Goal: Information Seeking & Learning: Understand process/instructions

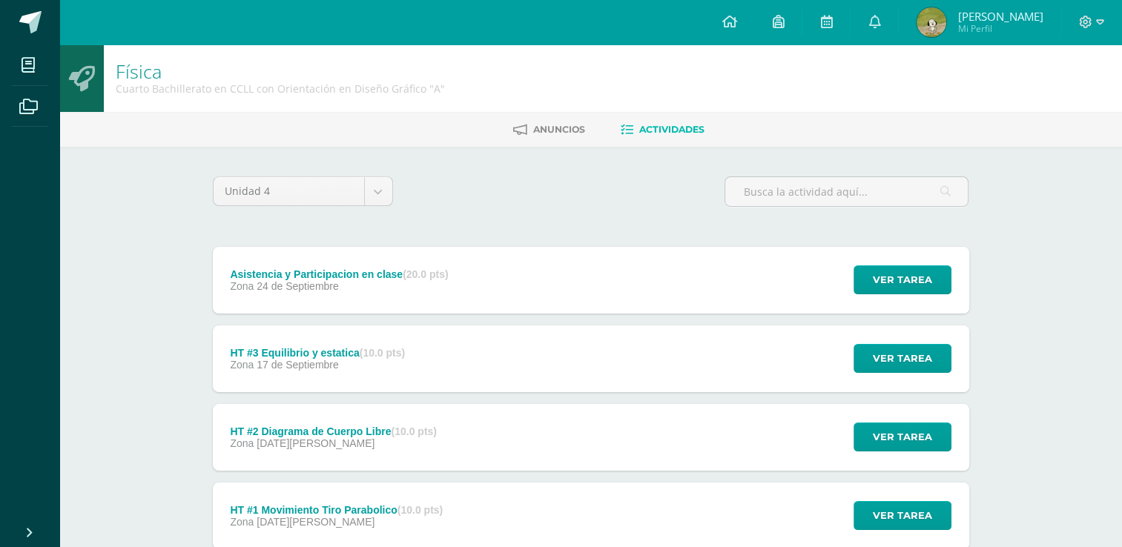
click at [15, 15] on link at bounding box center [29, 22] width 59 height 44
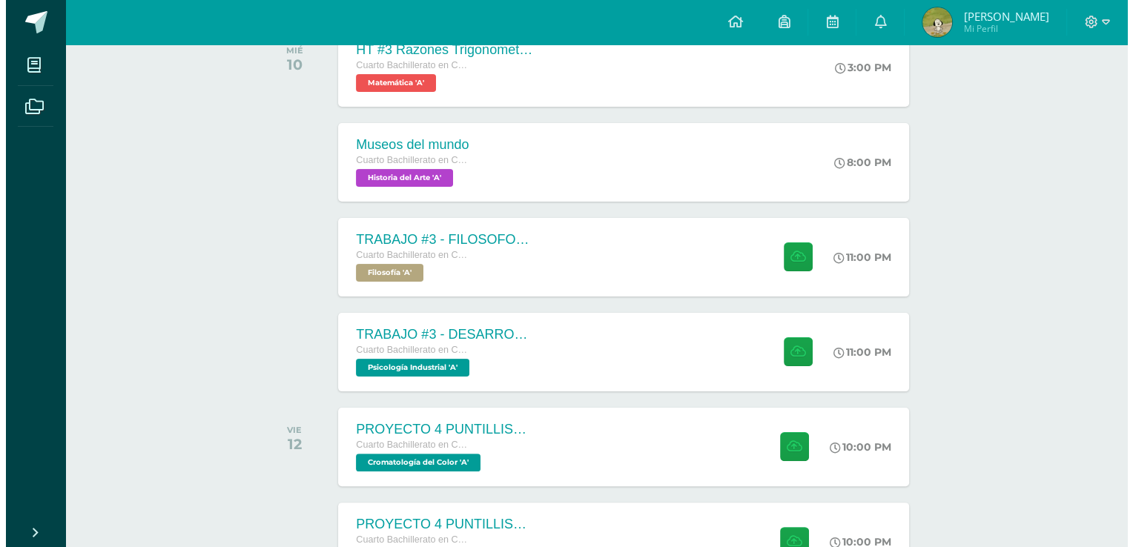
scroll to position [233, 0]
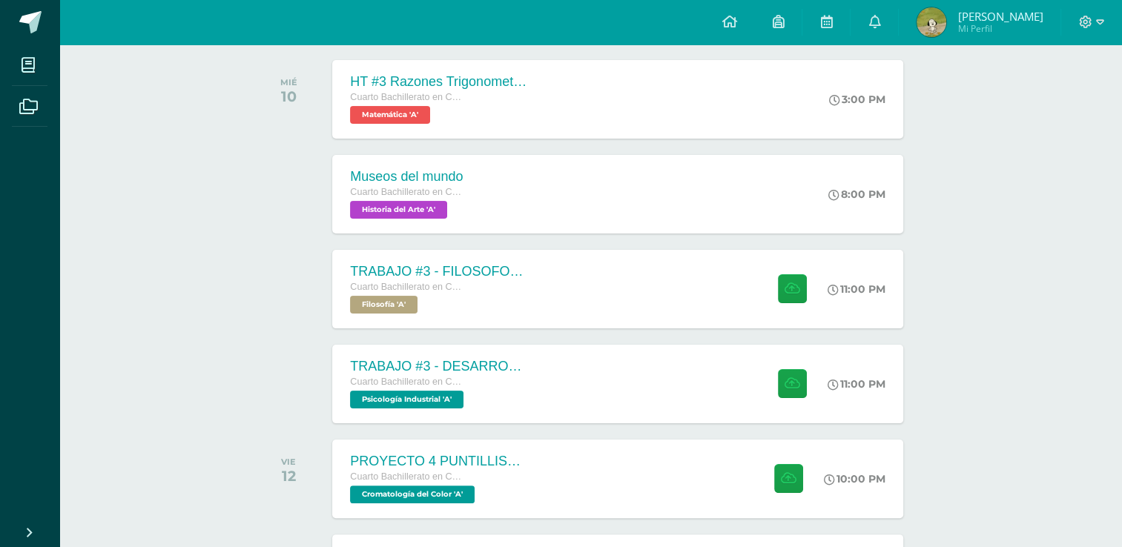
click at [343, 304] on div "TRABAJO #3 - FILOSOFOS [DEMOGRAPHIC_DATA] Cuarto Bachillerato en CCLL con Orien…" at bounding box center [439, 289] width 214 height 79
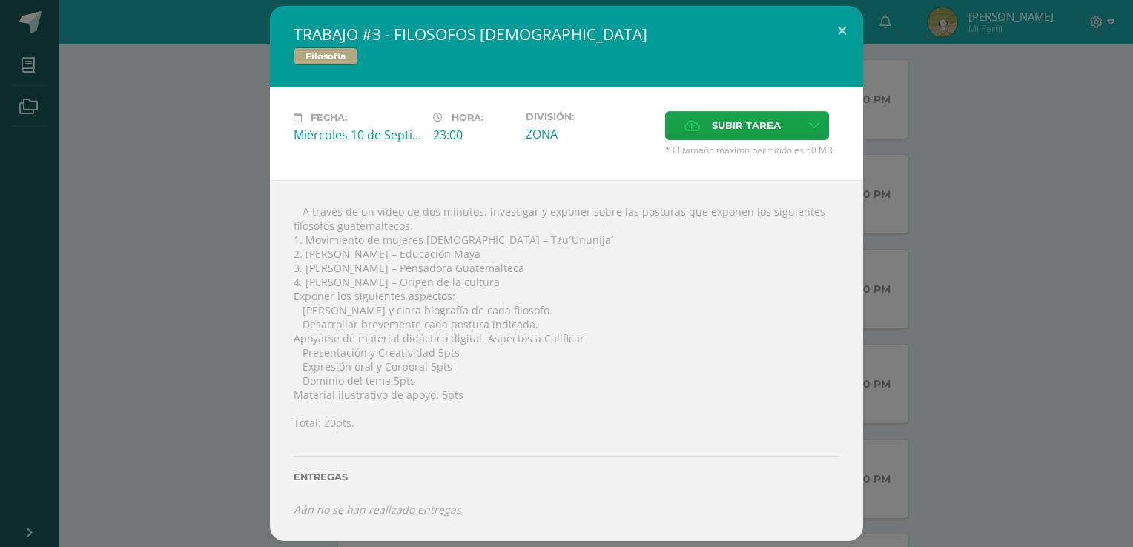
drag, startPoint x: 303, startPoint y: 214, endPoint x: 506, endPoint y: 391, distance: 269.6
click at [506, 391] on div " A través de un video de dos minutos, investigar y exponer sobre las posturas …" at bounding box center [566, 360] width 593 height 361
copy div "A través de un video de dos minutos, investigar y exponer sobre las posturas qu…"
click at [535, 347] on div " A través de un video de dos minutos, investigar y exponer sobre las posturas …" at bounding box center [566, 360] width 593 height 361
click at [681, 271] on div " A través de un video de dos minutos, investigar y exponer sobre las posturas …" at bounding box center [566, 360] width 593 height 361
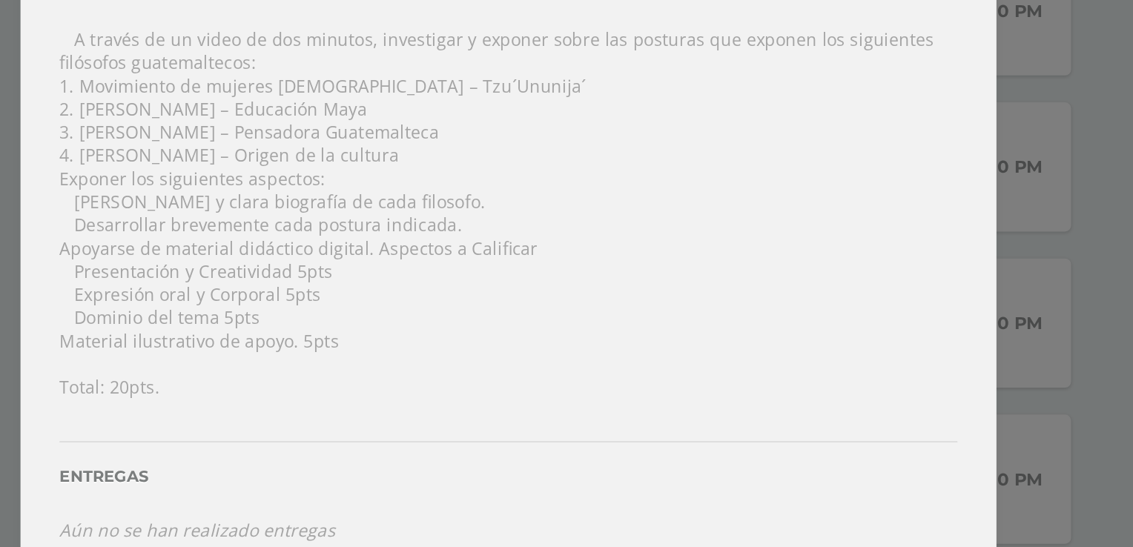
drag, startPoint x: 305, startPoint y: 240, endPoint x: 505, endPoint y: 284, distance: 204.2
click at [505, 284] on div " A través de un video de dos minutos, investigar y exponer sobre las posturas …" at bounding box center [566, 360] width 593 height 361
copy div "Movimiento de mujeres indígenas – Tzu´Ununija´ 2. Javier Crisostomo – Educación…"
click at [780, 344] on div " A través de un video de dos minutos, investigar y exponer sobre las posturas …" at bounding box center [566, 360] width 593 height 361
